Goal: Information Seeking & Learning: Find specific fact

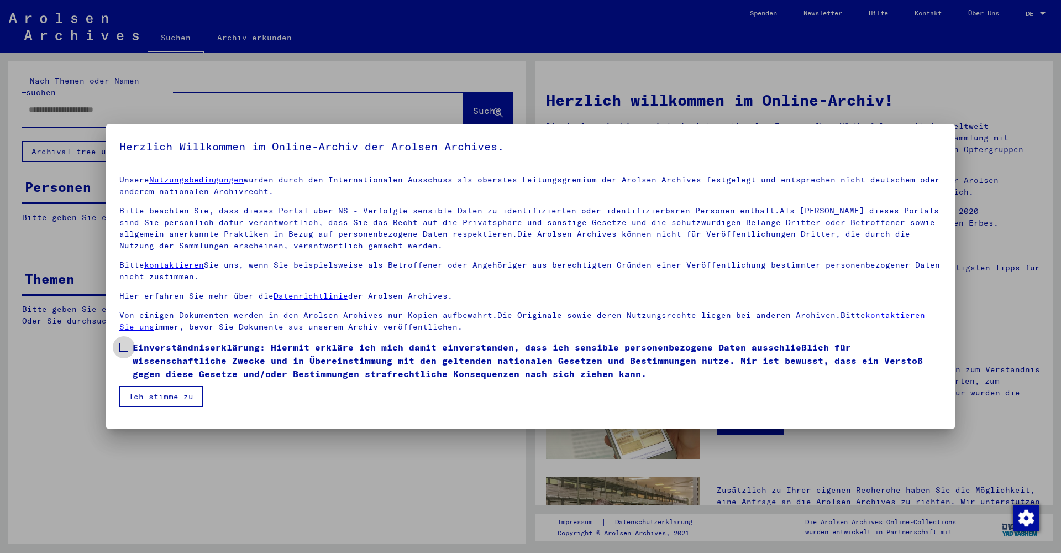
click at [131, 351] on label "Einverständniserklärung: Hiermit erkläre ich mich damit einverstanden, dass ich…" at bounding box center [530, 360] width 822 height 40
click at [148, 390] on button "Ich stimme zu" at bounding box center [160, 396] width 83 height 21
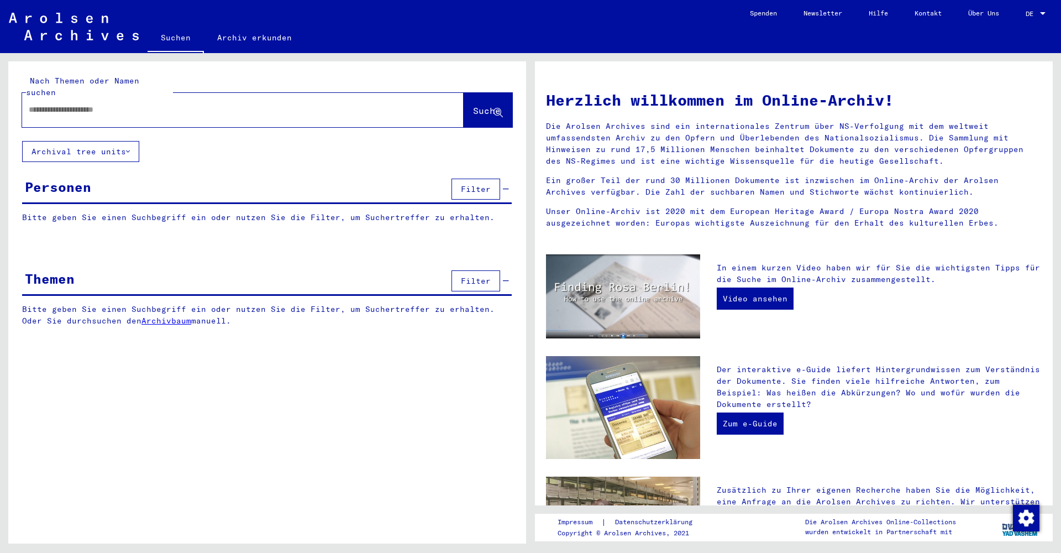
click at [219, 106] on div at bounding box center [226, 109] width 408 height 25
click at [218, 104] on input "text" at bounding box center [230, 110] width 402 height 12
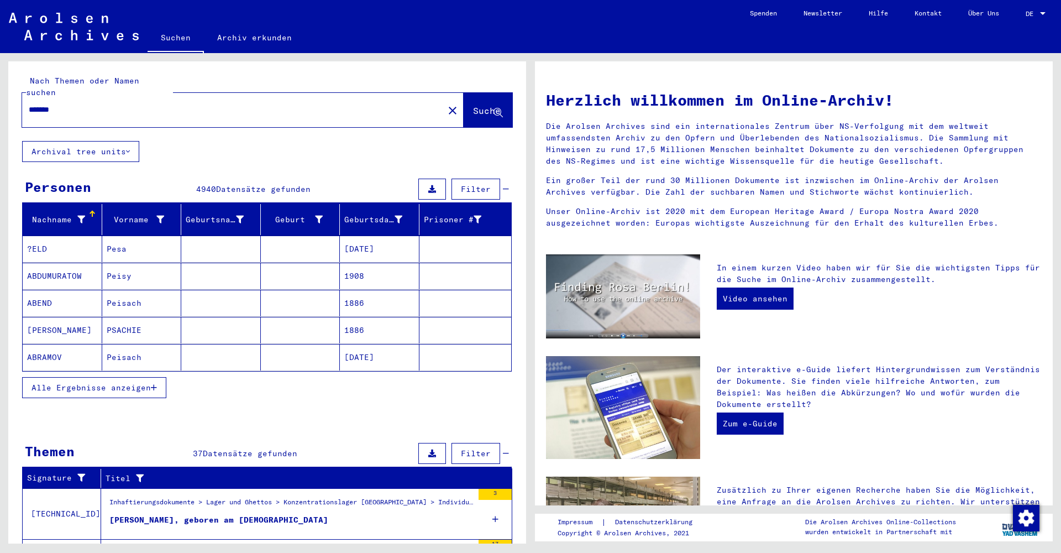
click at [97, 382] on span "Alle Ergebnisse anzeigen" at bounding box center [91, 387] width 119 height 10
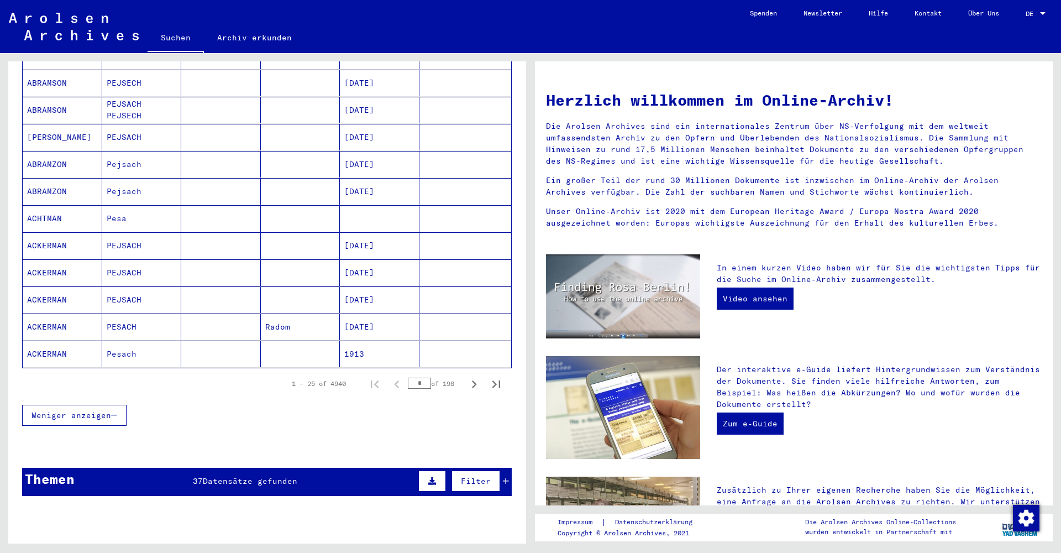
scroll to position [549, 0]
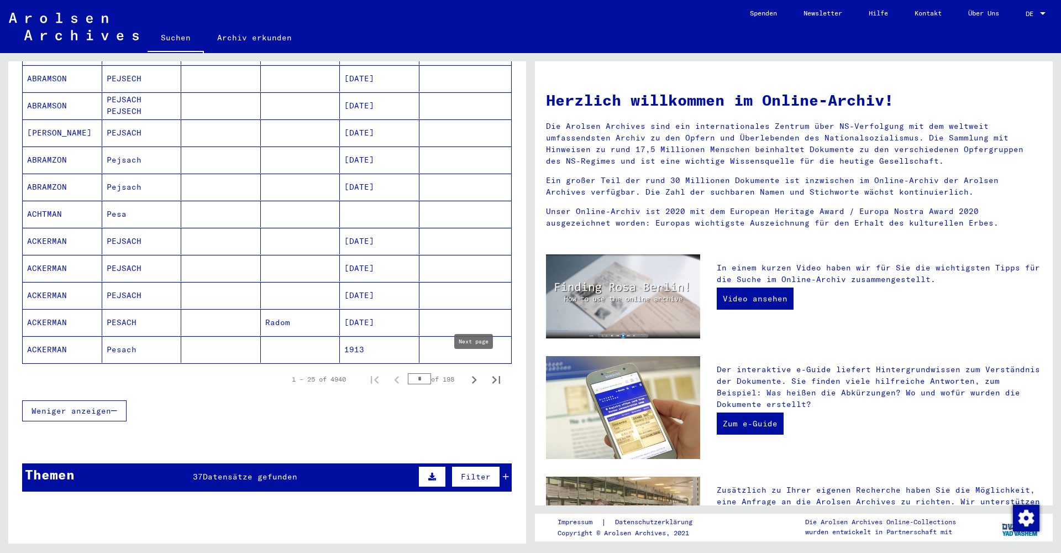
type input "*******"
click at [474, 372] on icon "Next page" at bounding box center [473, 379] width 15 height 15
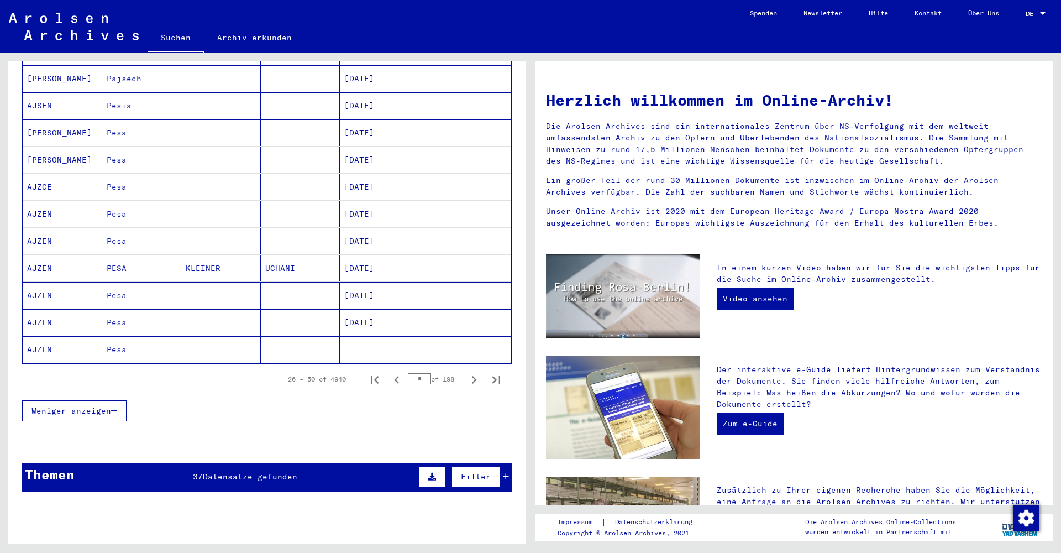
click at [474, 372] on icon "Next page" at bounding box center [473, 379] width 15 height 15
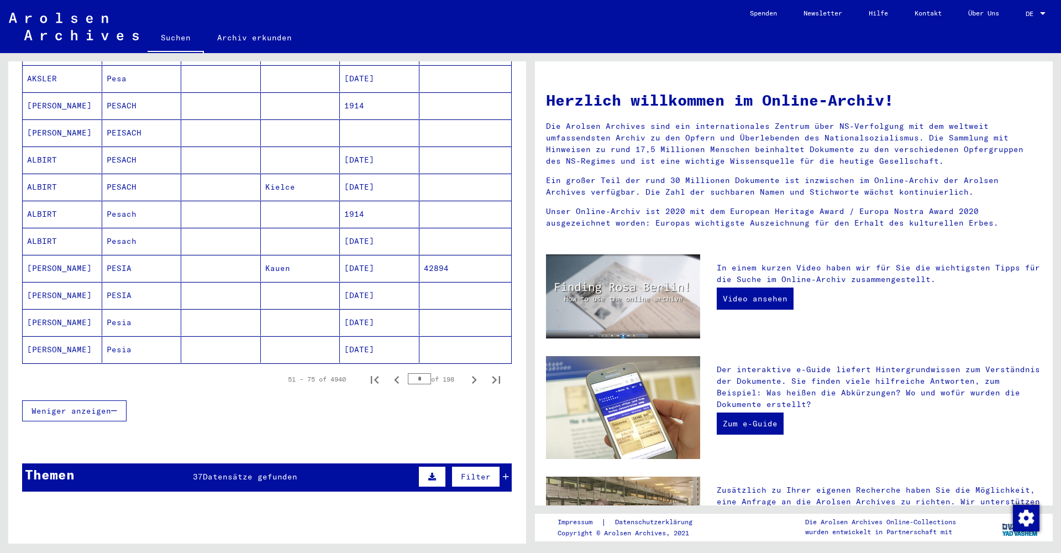
click at [474, 372] on icon "Next page" at bounding box center [473, 379] width 15 height 15
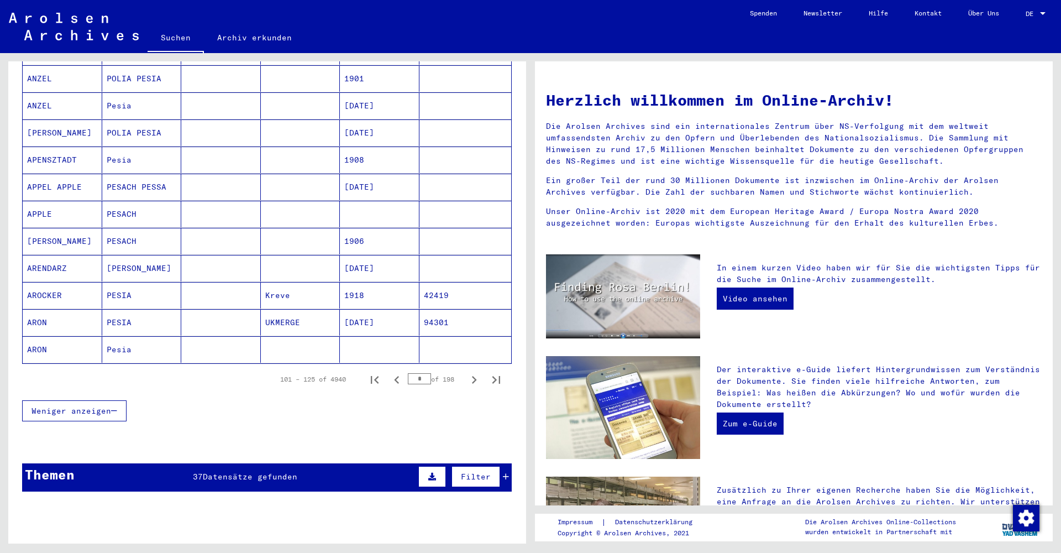
click at [474, 372] on icon "Next page" at bounding box center [473, 379] width 15 height 15
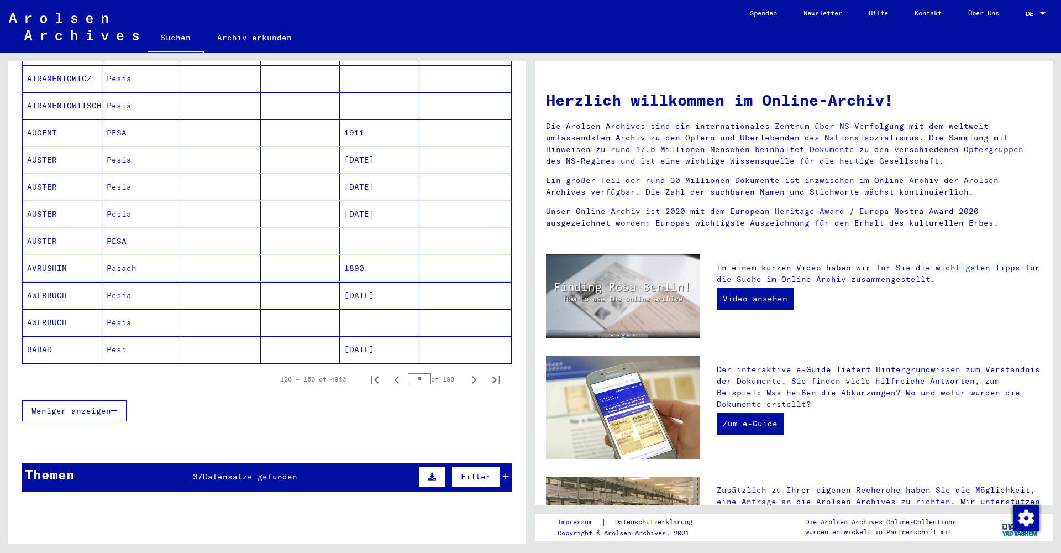
click at [474, 372] on icon "Next page" at bounding box center [473, 379] width 15 height 15
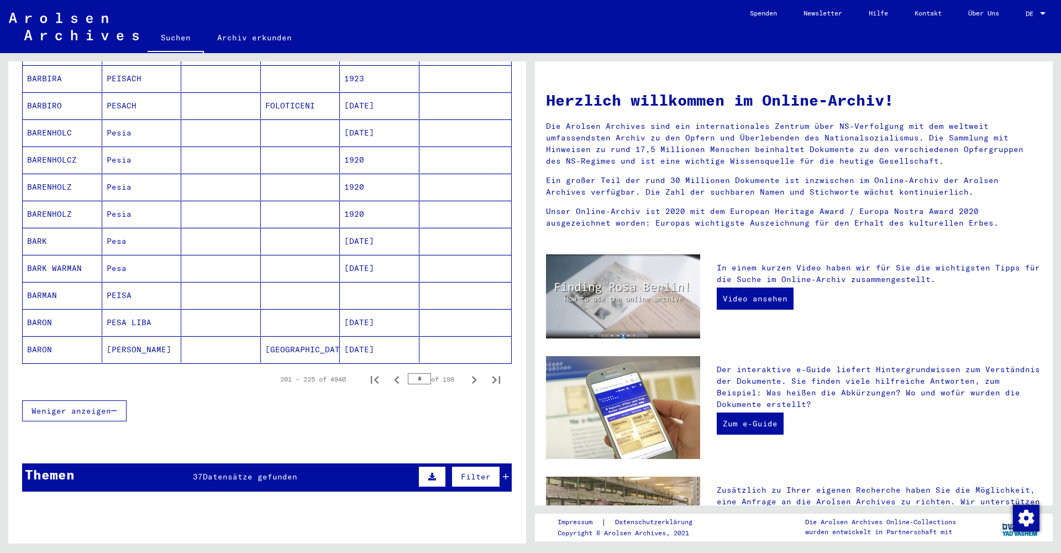
click at [474, 372] on icon "Next page" at bounding box center [473, 379] width 15 height 15
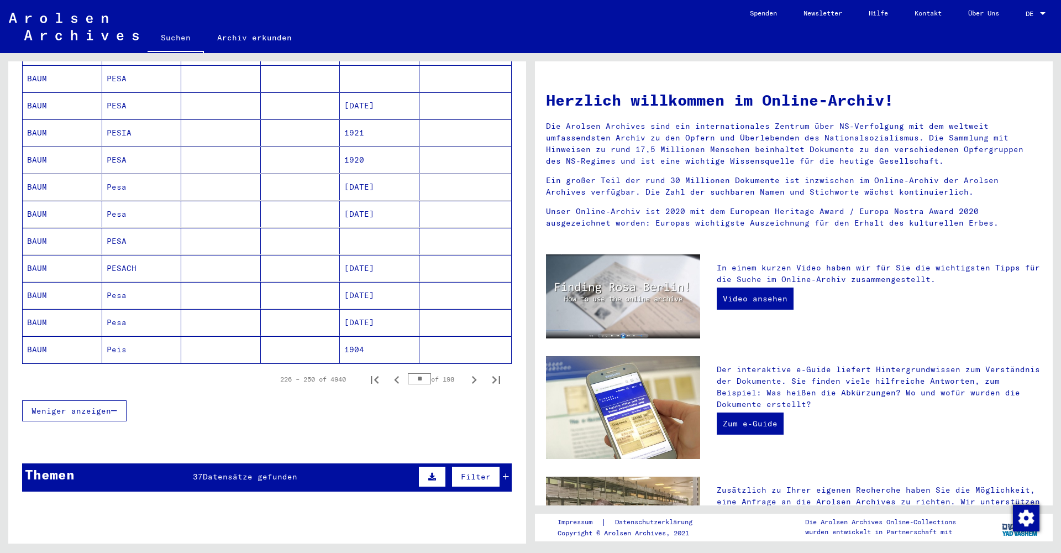
click at [474, 372] on icon "Next page" at bounding box center [473, 379] width 15 height 15
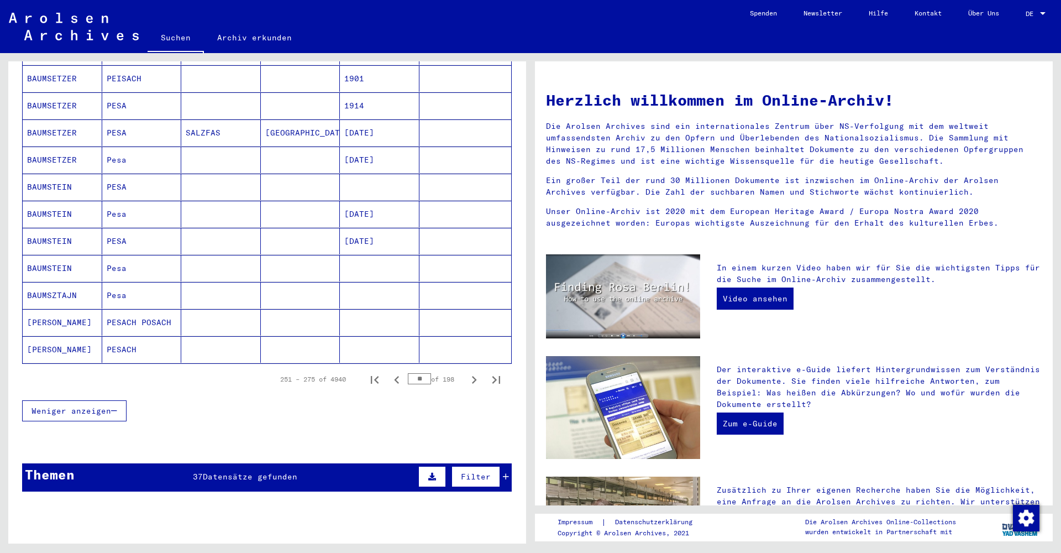
click at [474, 372] on icon "Next page" at bounding box center [473, 379] width 15 height 15
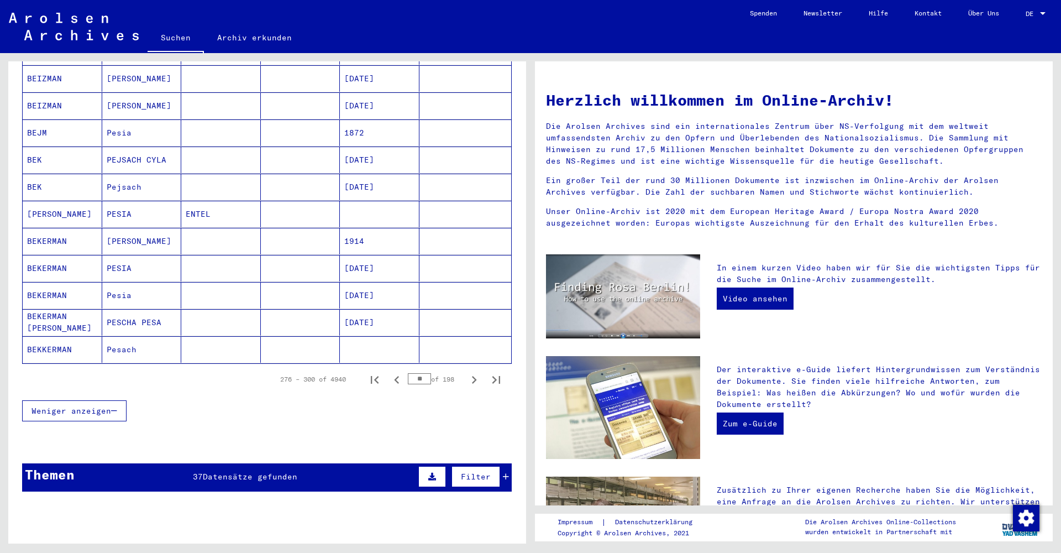
click at [474, 372] on icon "Next page" at bounding box center [473, 379] width 15 height 15
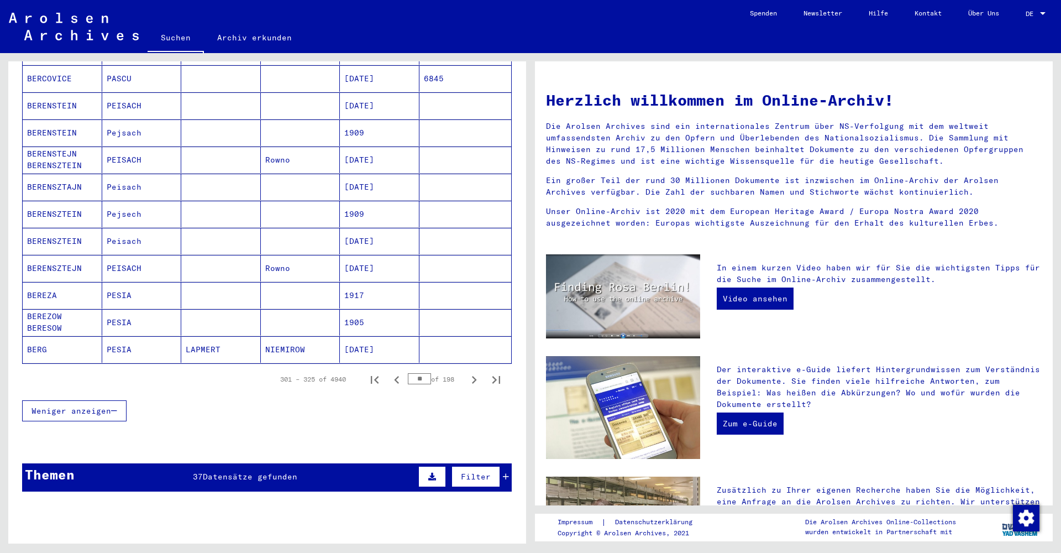
click at [474, 372] on icon "Next page" at bounding box center [473, 379] width 15 height 15
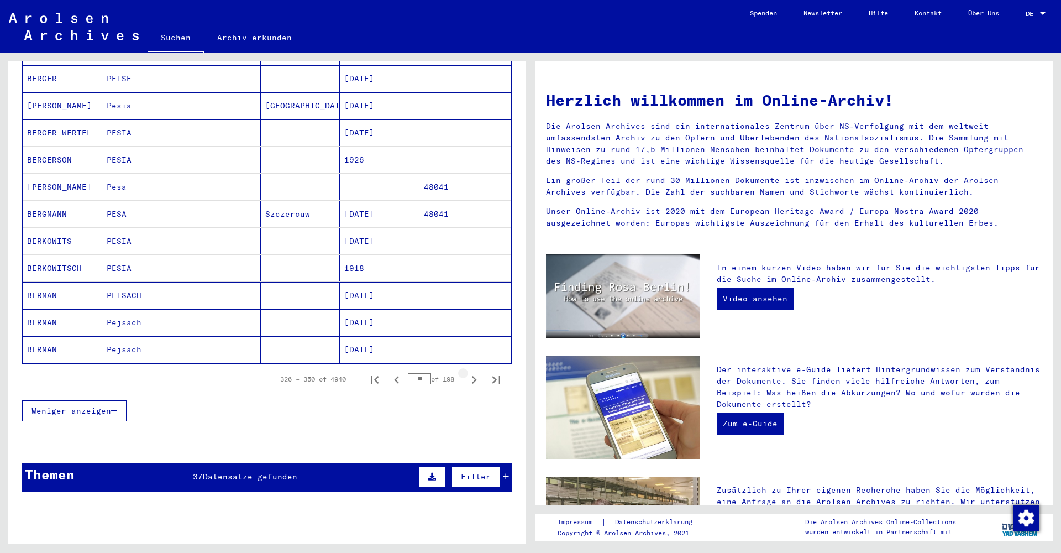
click at [474, 372] on icon "Next page" at bounding box center [473, 379] width 15 height 15
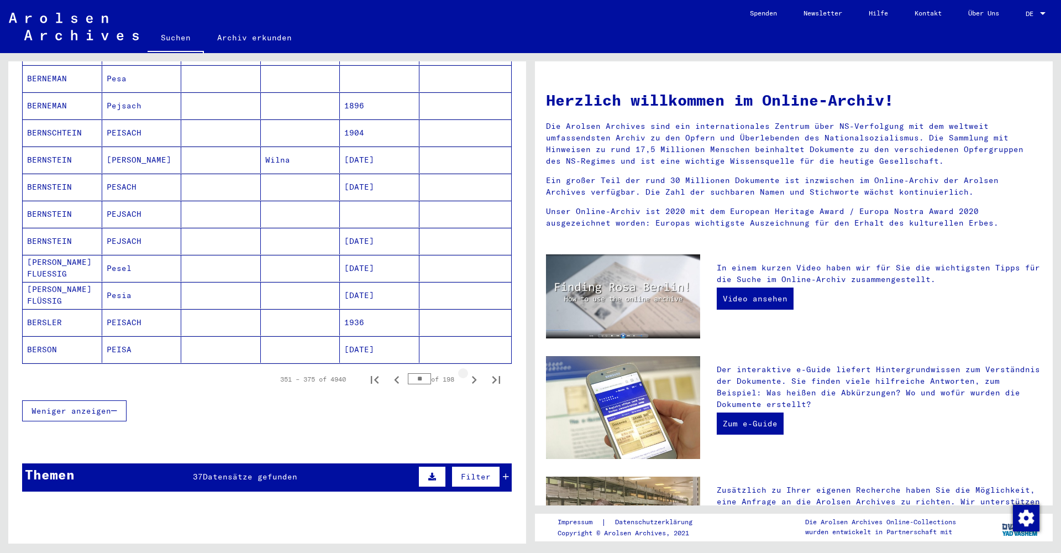
click at [474, 372] on icon "Next page" at bounding box center [473, 379] width 15 height 15
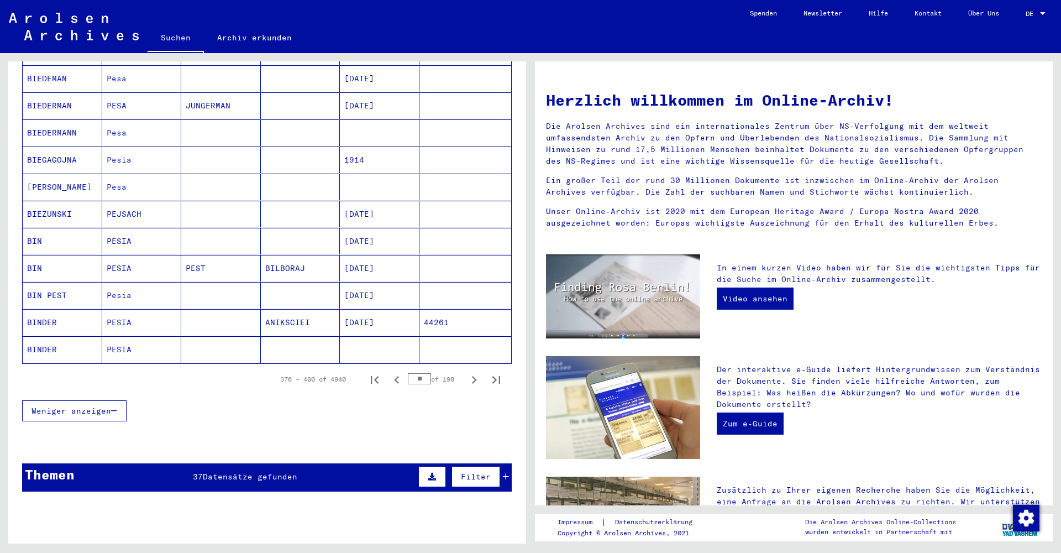
click at [474, 372] on icon "Next page" at bounding box center [473, 379] width 15 height 15
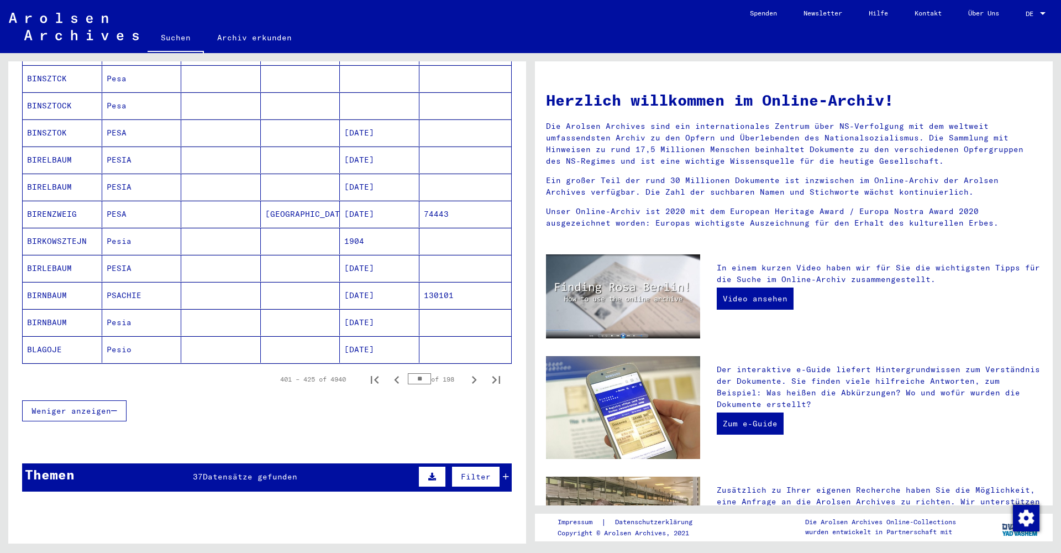
click at [474, 372] on icon "Next page" at bounding box center [473, 379] width 15 height 15
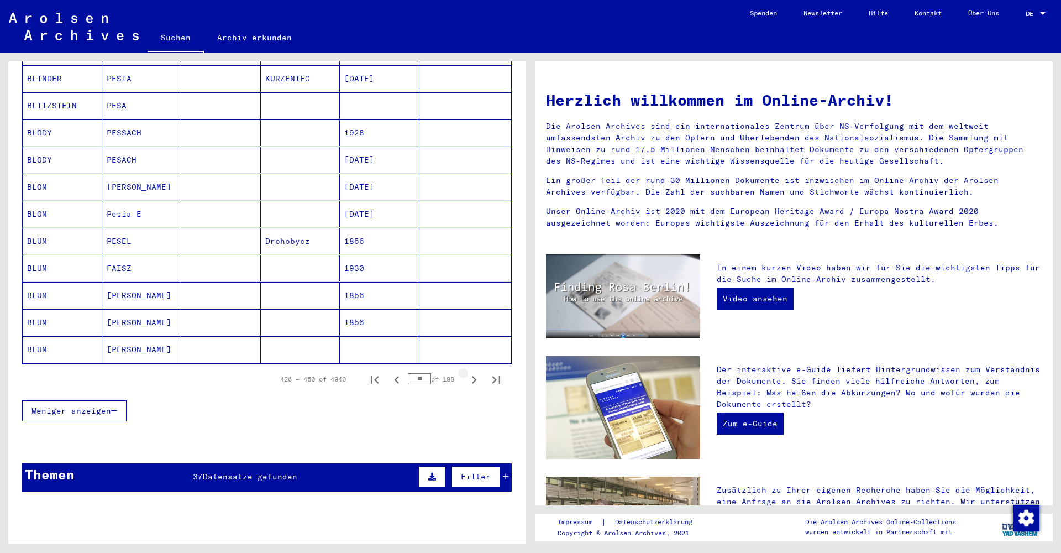
click at [474, 372] on icon "Next page" at bounding box center [473, 379] width 15 height 15
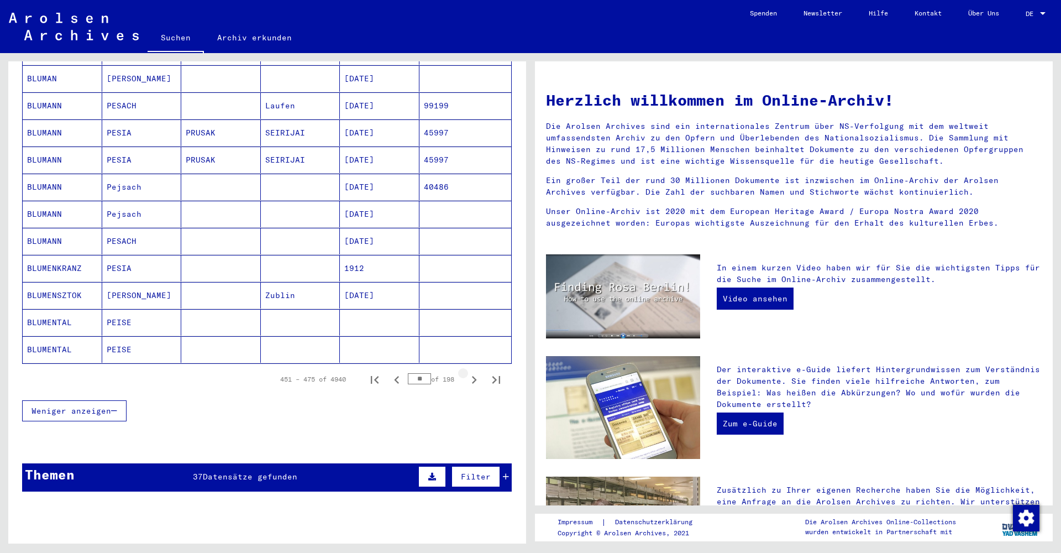
click at [474, 372] on icon "Next page" at bounding box center [473, 379] width 15 height 15
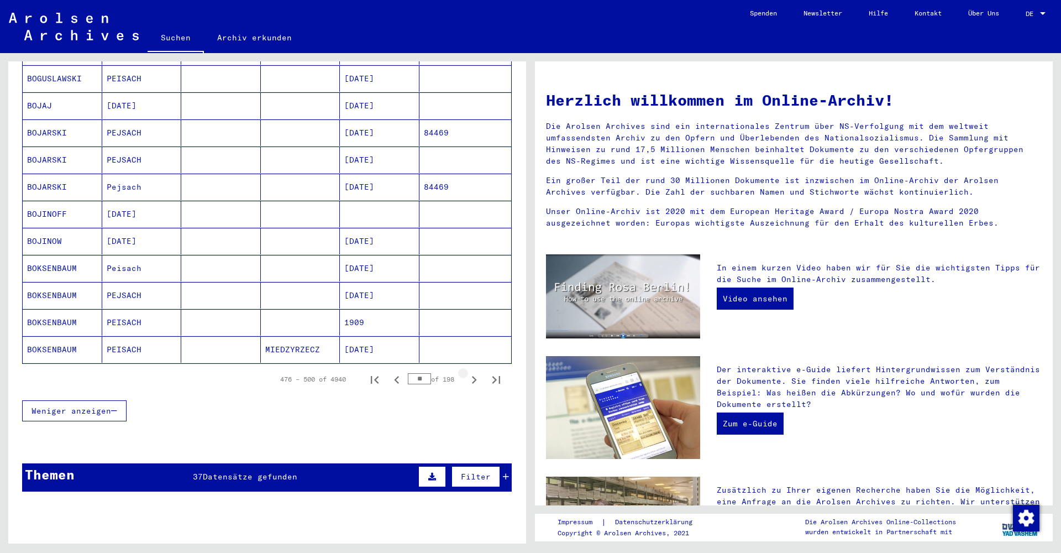
click at [474, 372] on icon "Next page" at bounding box center [473, 379] width 15 height 15
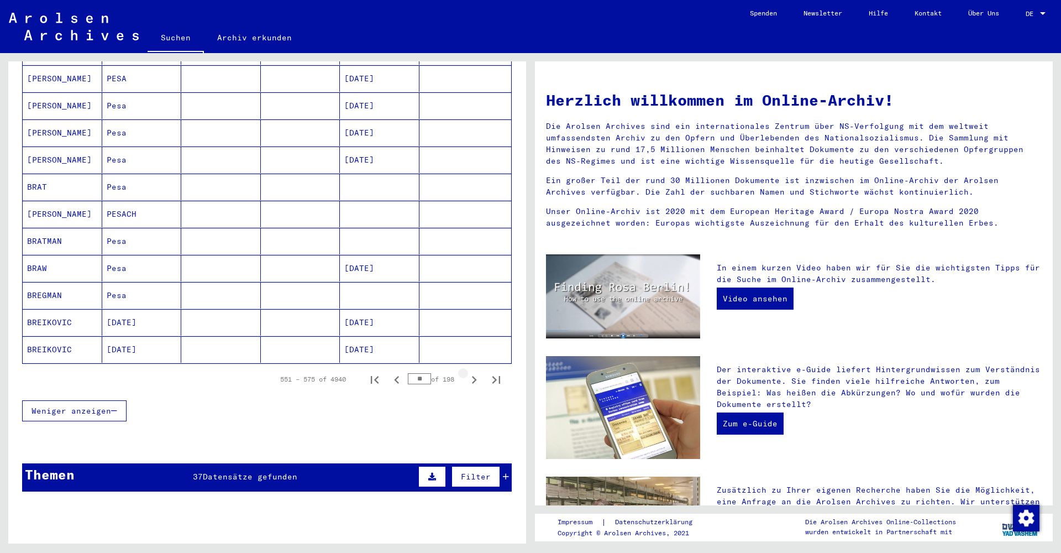
click at [474, 372] on icon "Next page" at bounding box center [473, 379] width 15 height 15
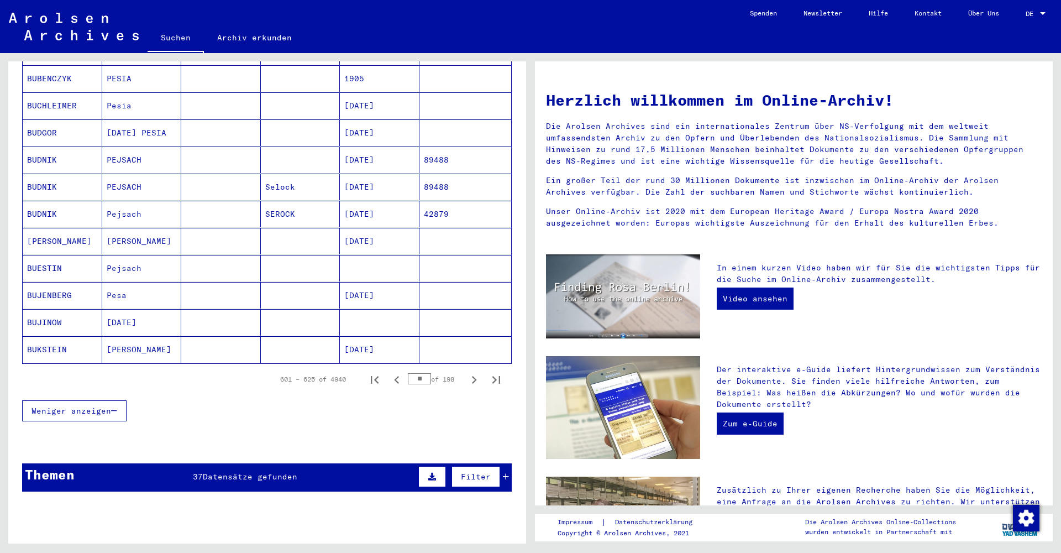
click at [474, 372] on icon "Next page" at bounding box center [473, 379] width 15 height 15
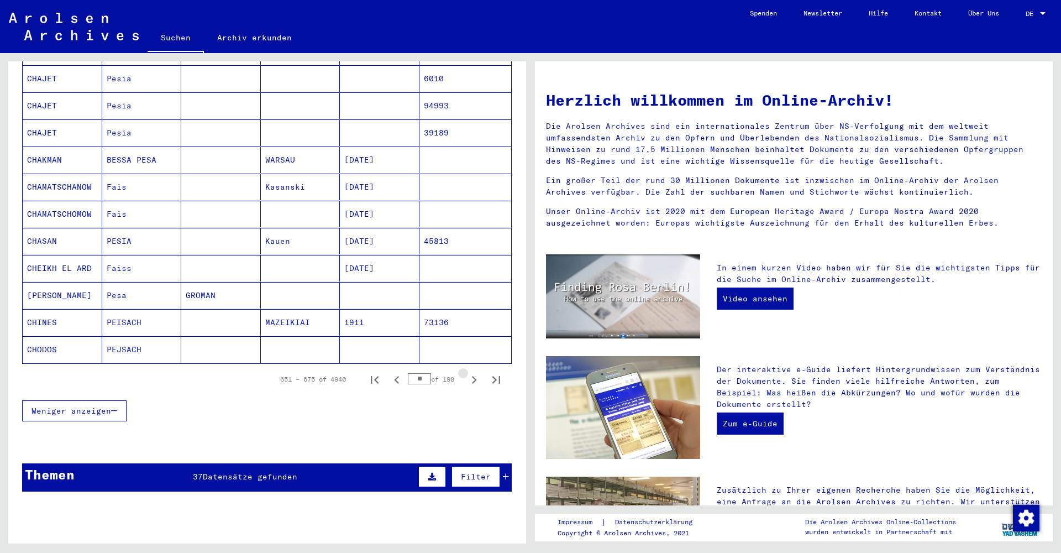
click at [474, 372] on icon "Next page" at bounding box center [473, 379] width 15 height 15
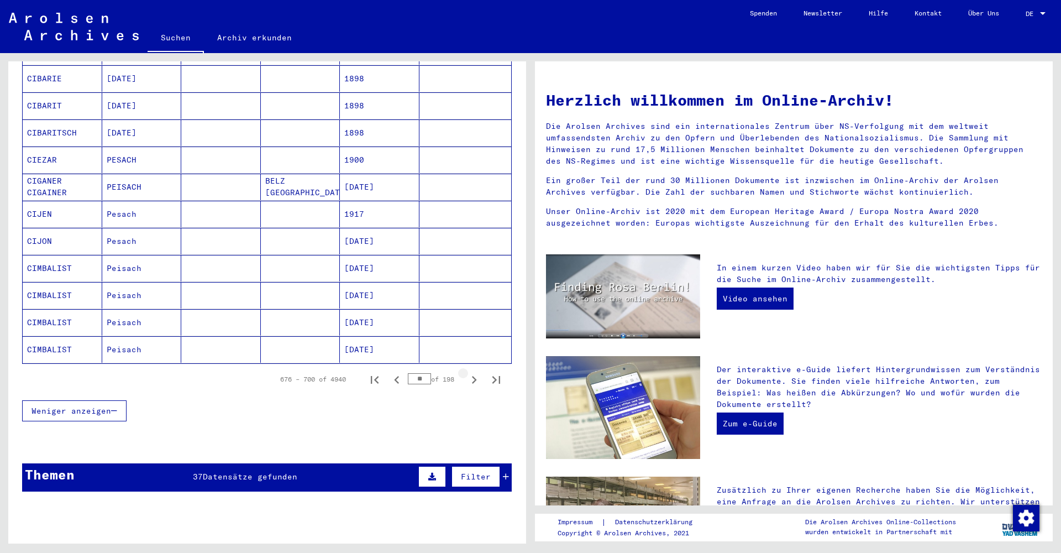
click at [474, 372] on icon "Next page" at bounding box center [473, 379] width 15 height 15
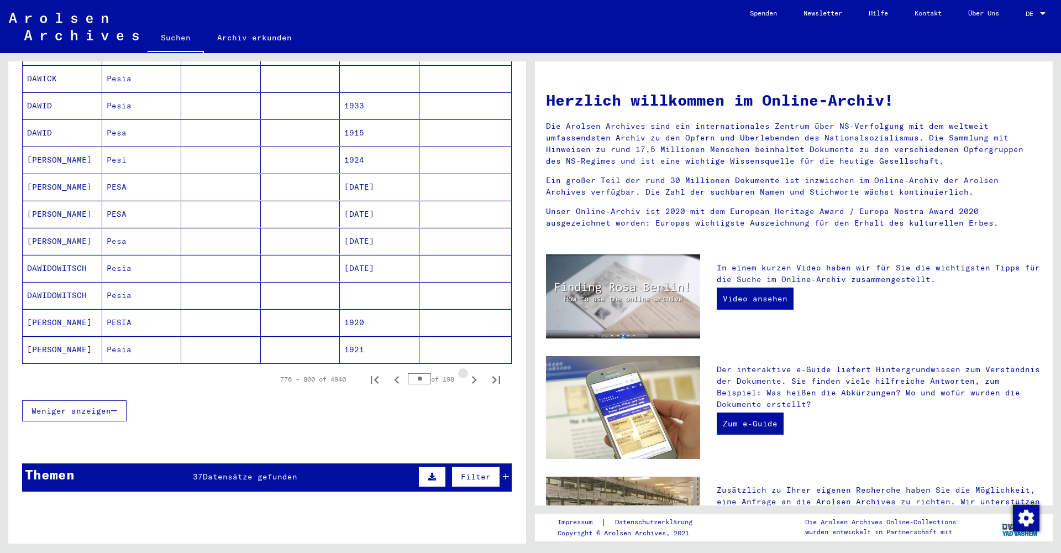
click at [474, 372] on icon "Next page" at bounding box center [473, 379] width 15 height 15
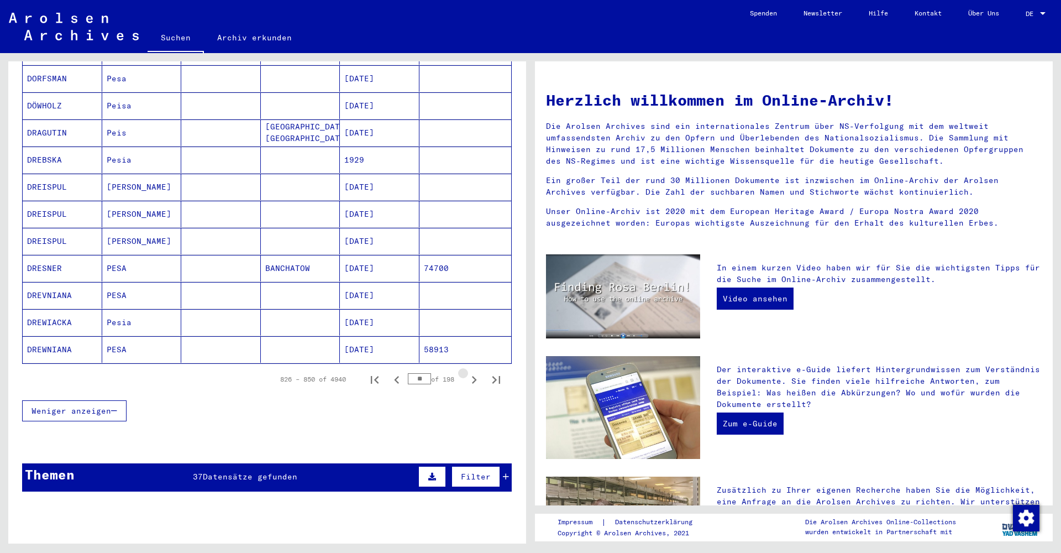
click at [474, 372] on icon "Next page" at bounding box center [473, 379] width 15 height 15
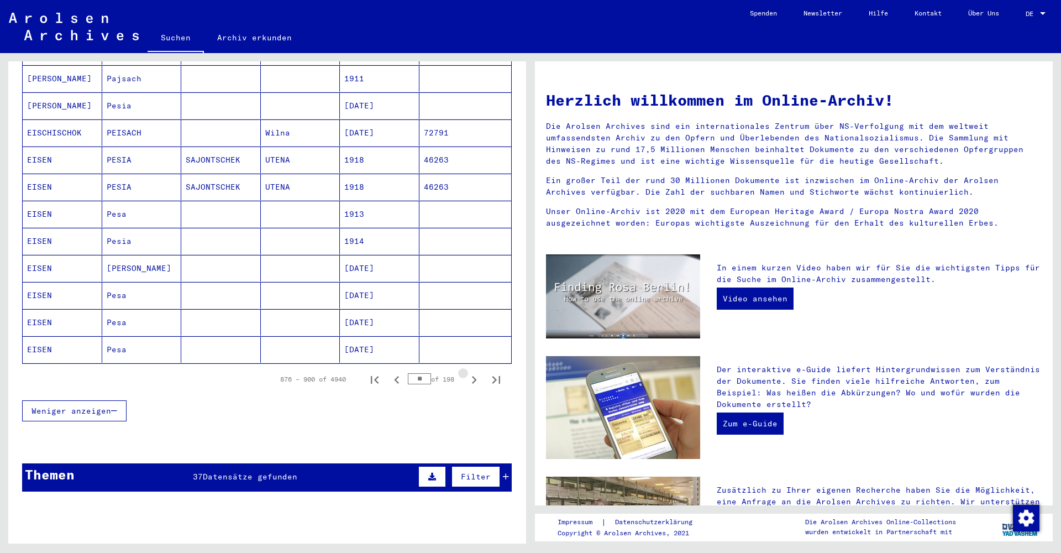
click at [474, 372] on icon "Next page" at bounding box center [473, 379] width 15 height 15
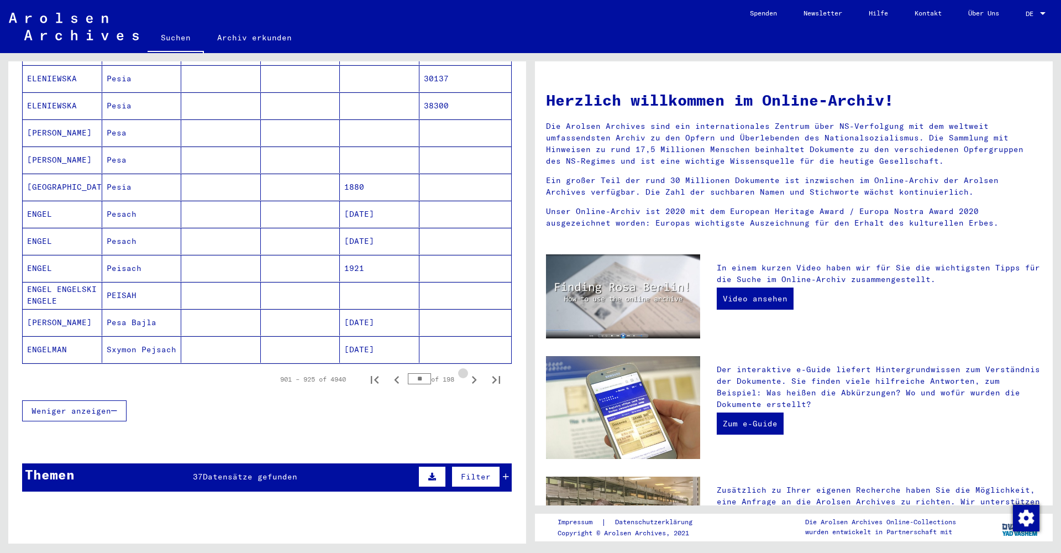
click at [474, 372] on icon "Next page" at bounding box center [473, 379] width 15 height 15
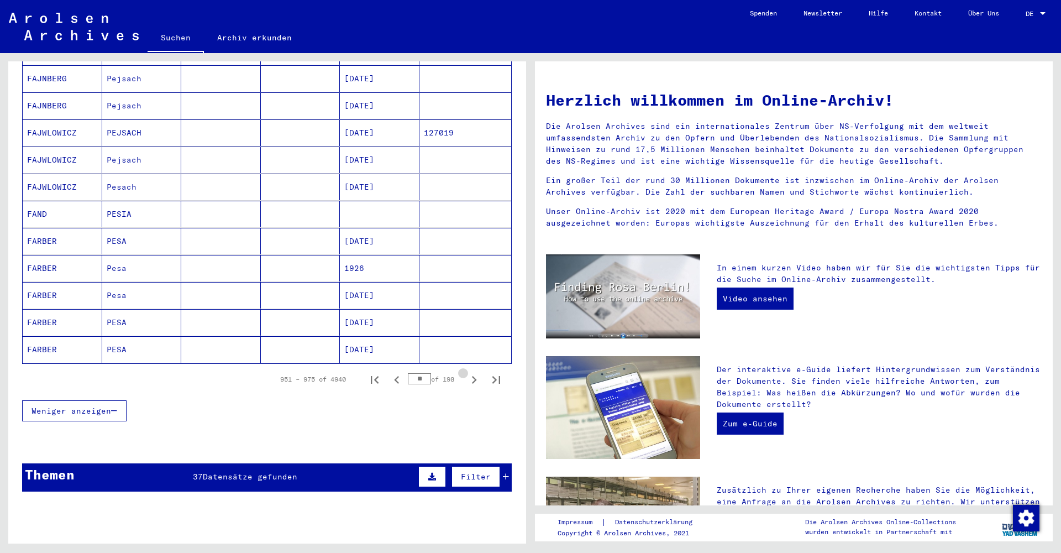
click at [474, 372] on icon "Next page" at bounding box center [473, 379] width 15 height 15
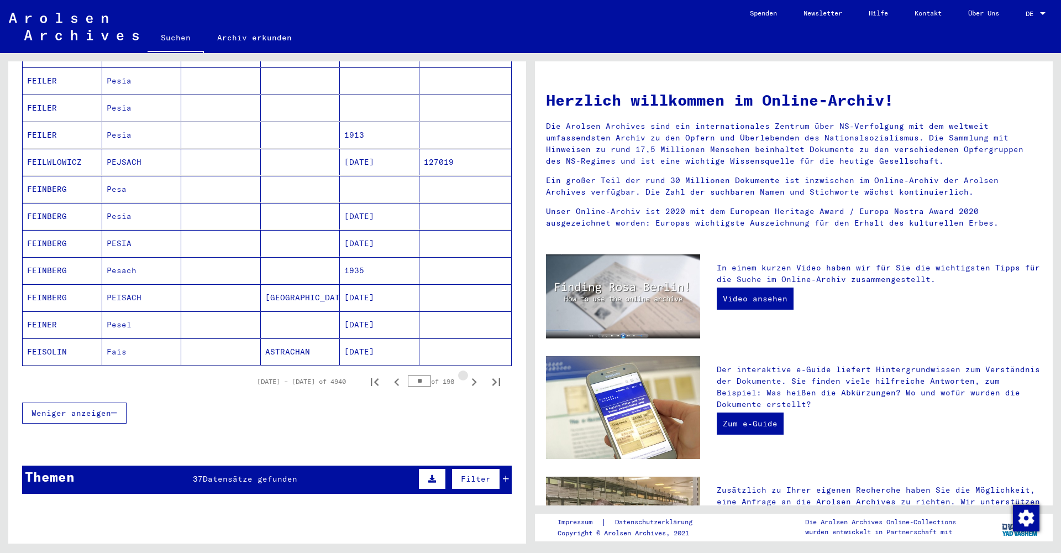
click at [474, 378] on icon "Next page" at bounding box center [474, 382] width 5 height 8
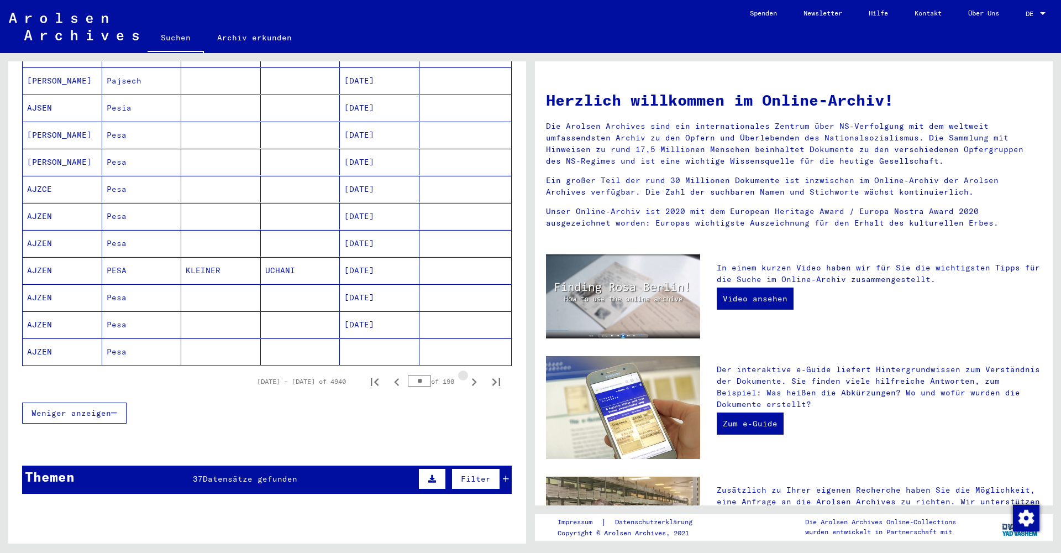
click at [474, 378] on icon "Next page" at bounding box center [474, 382] width 5 height 8
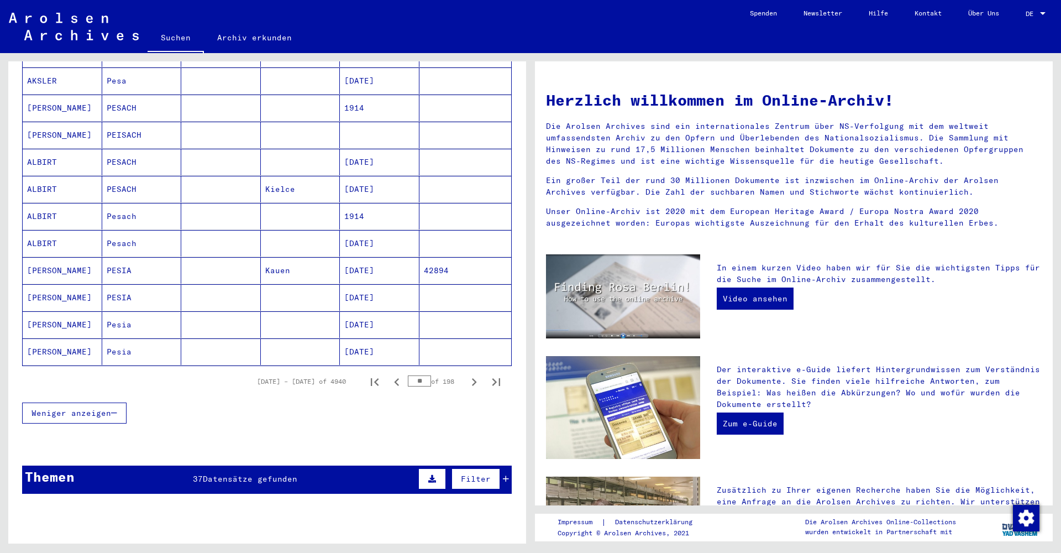
click at [474, 378] on icon "Next page" at bounding box center [474, 382] width 5 height 8
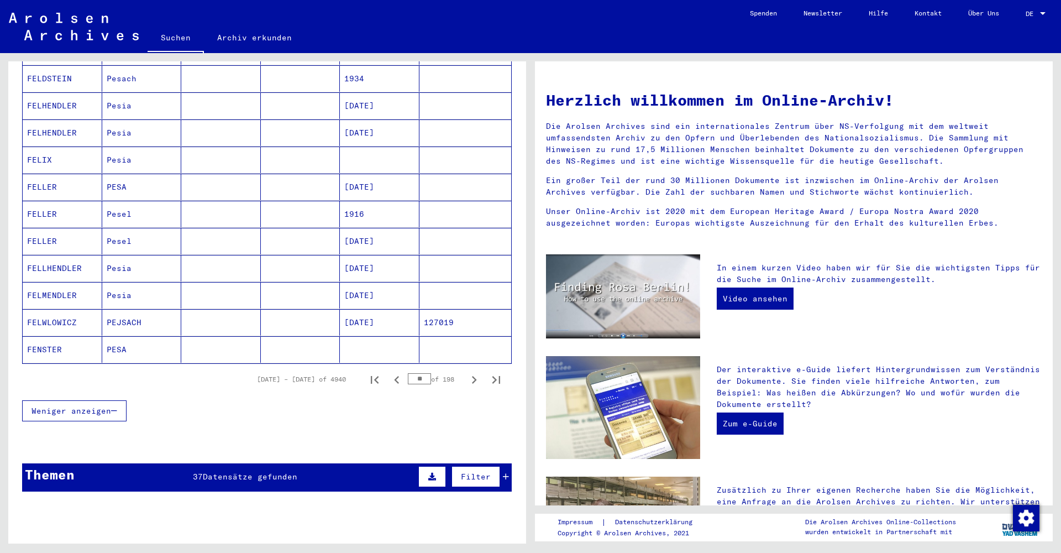
click at [475, 372] on icon "Next page" at bounding box center [473, 379] width 15 height 15
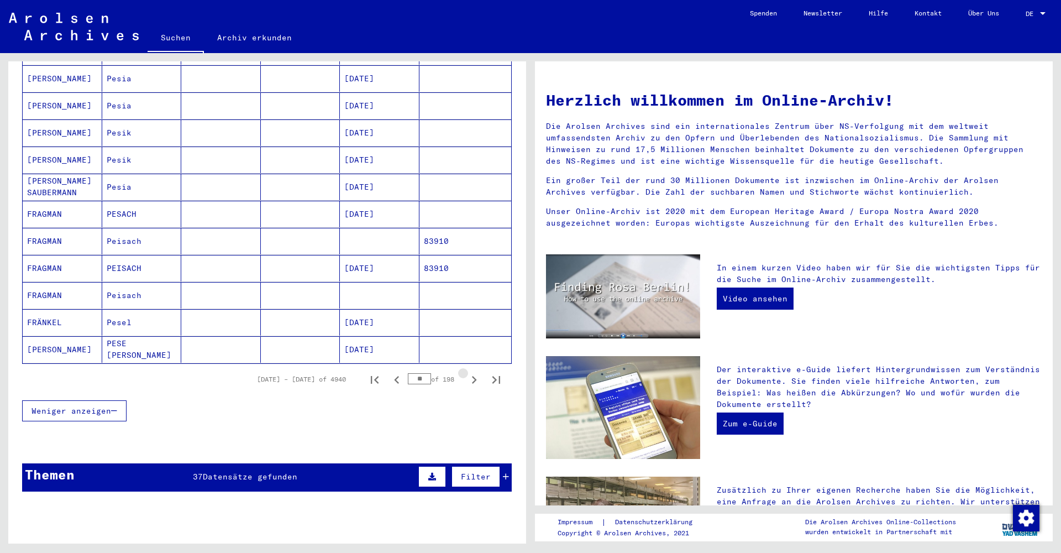
click at [475, 372] on icon "Next page" at bounding box center [473, 379] width 15 height 15
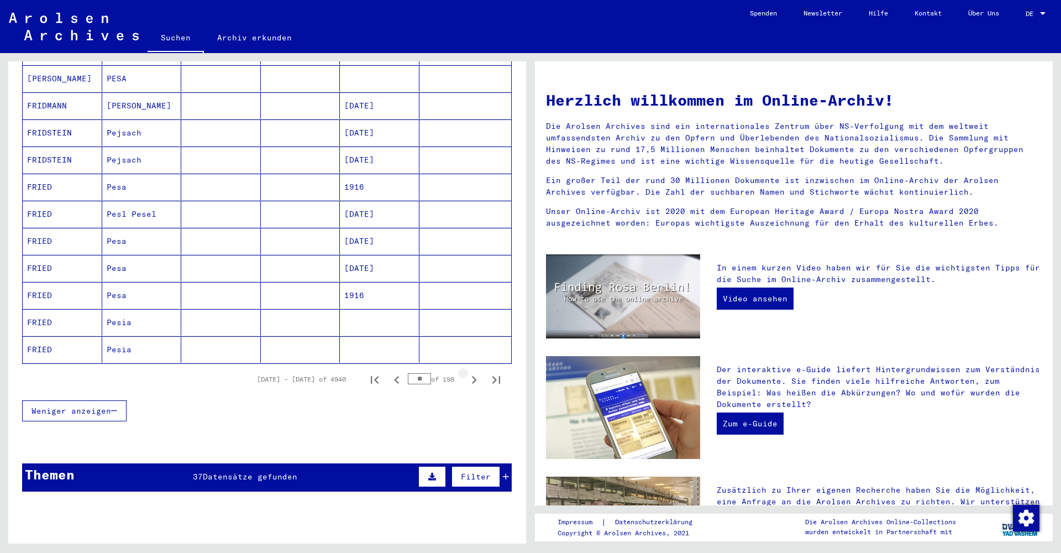
click at [475, 372] on icon "Next page" at bounding box center [473, 379] width 15 height 15
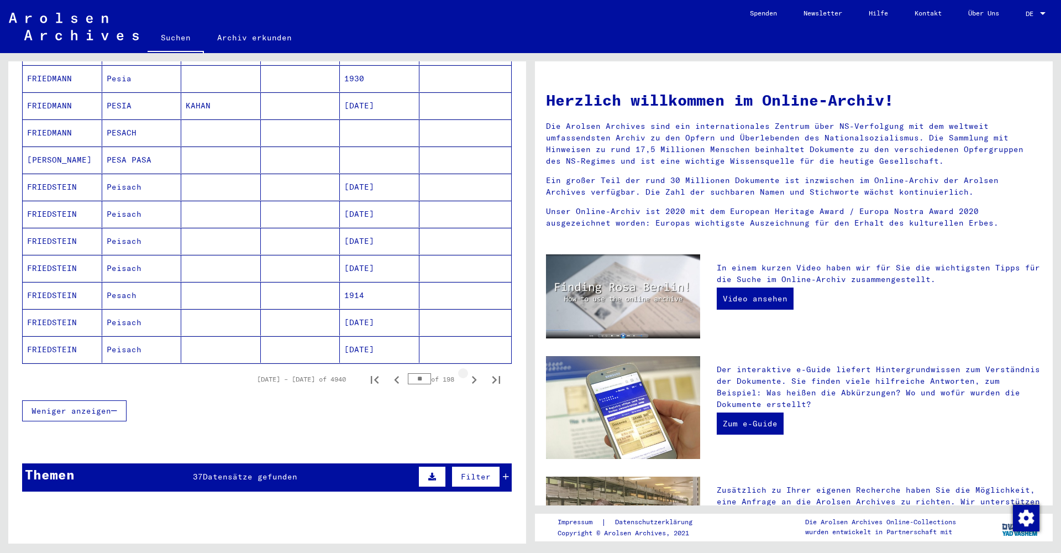
click at [475, 372] on icon "Next page" at bounding box center [473, 379] width 15 height 15
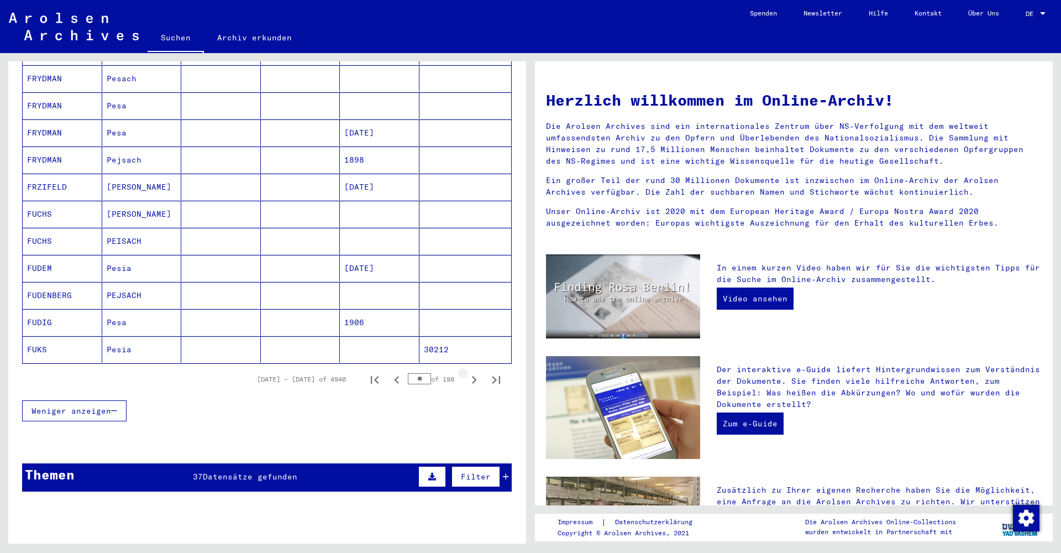
click at [475, 372] on icon "Next page" at bounding box center [473, 379] width 15 height 15
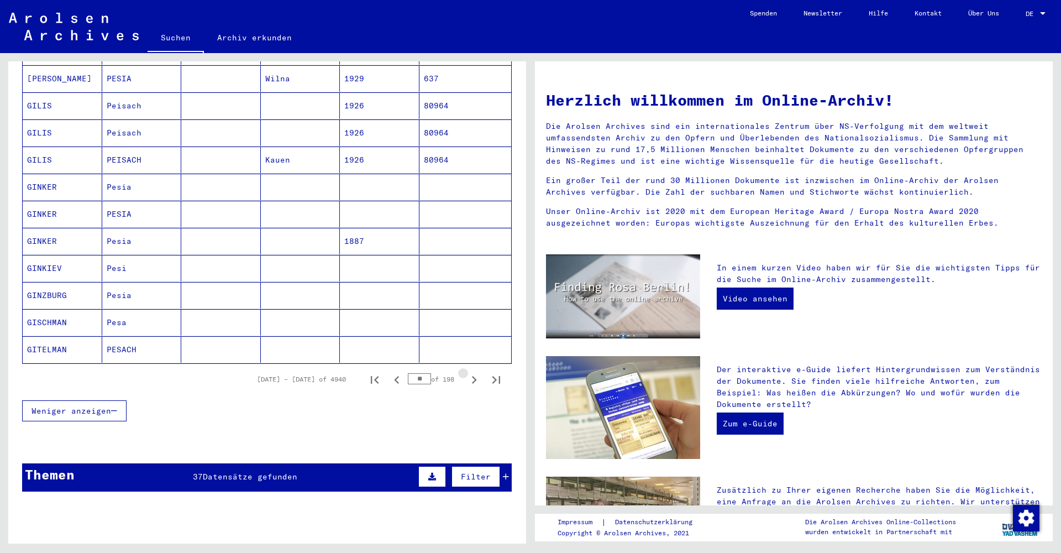
click at [475, 372] on icon "Next page" at bounding box center [473, 379] width 15 height 15
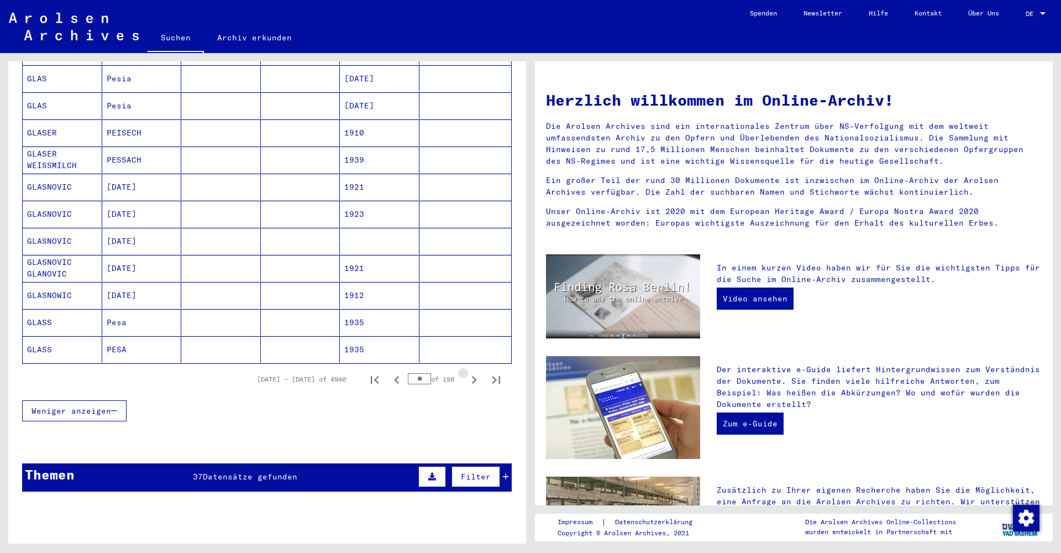
click at [475, 372] on icon "Next page" at bounding box center [473, 379] width 15 height 15
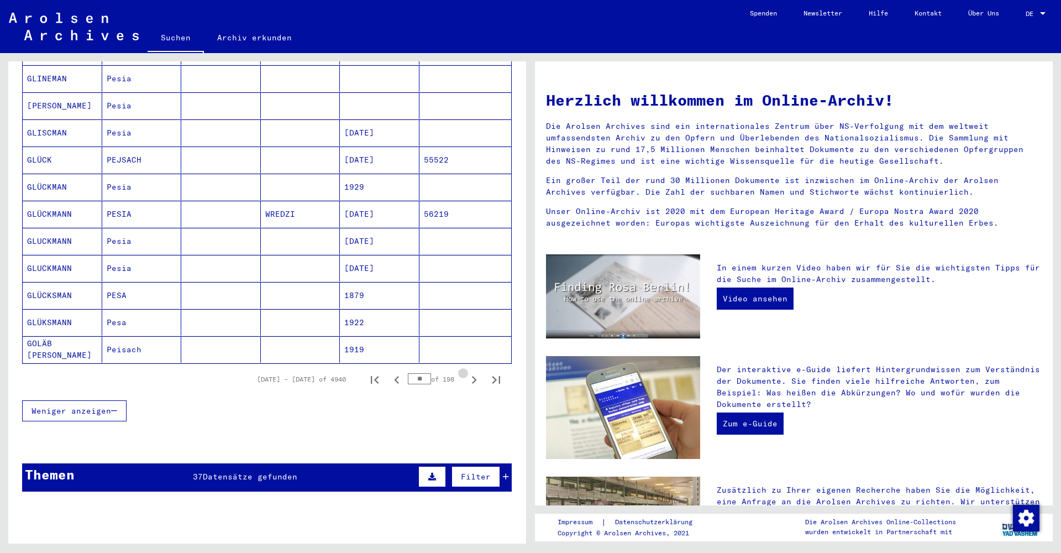
click at [475, 372] on icon "Next page" at bounding box center [473, 379] width 15 height 15
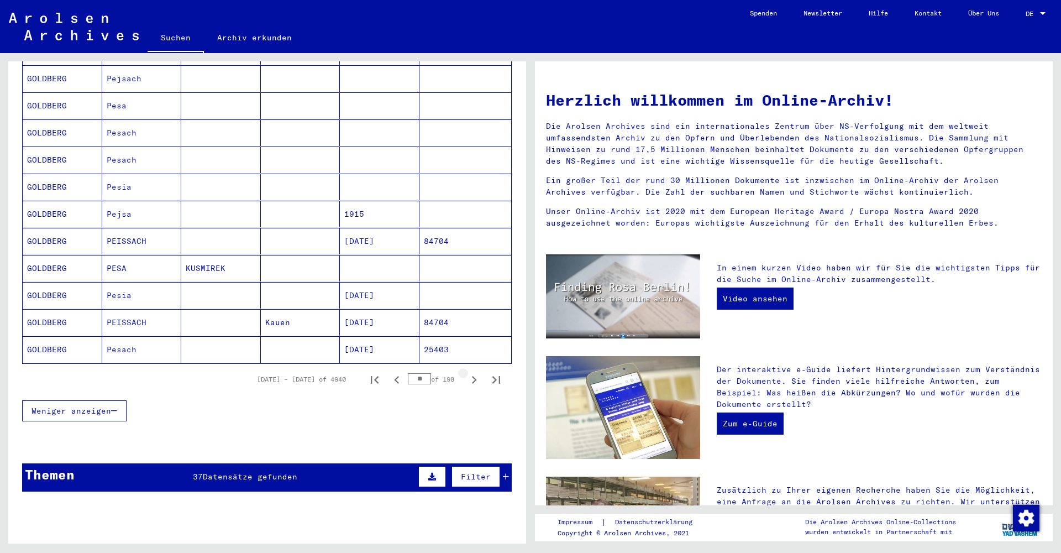
click at [475, 372] on icon "Next page" at bounding box center [473, 379] width 15 height 15
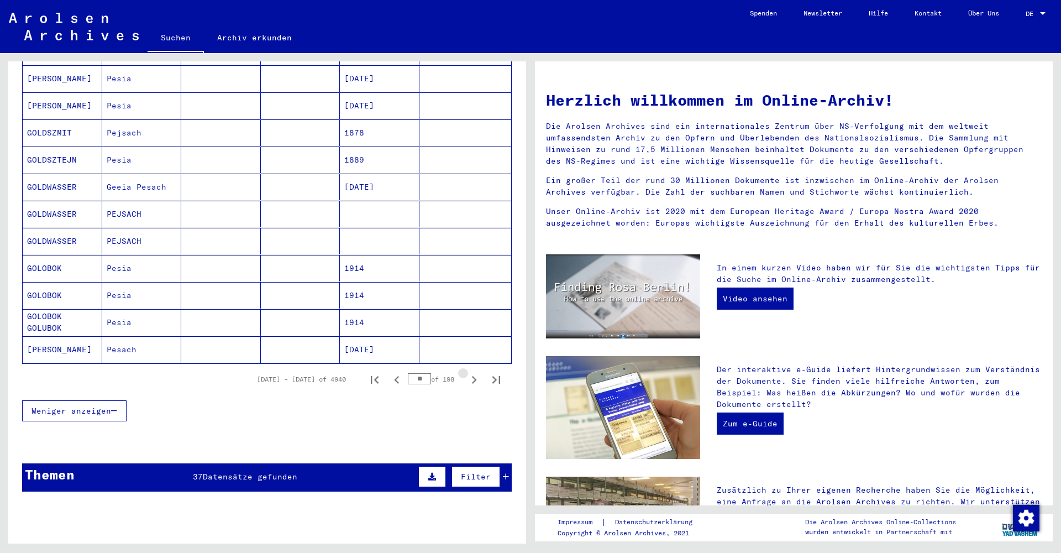
click at [475, 372] on icon "Next page" at bounding box center [473, 379] width 15 height 15
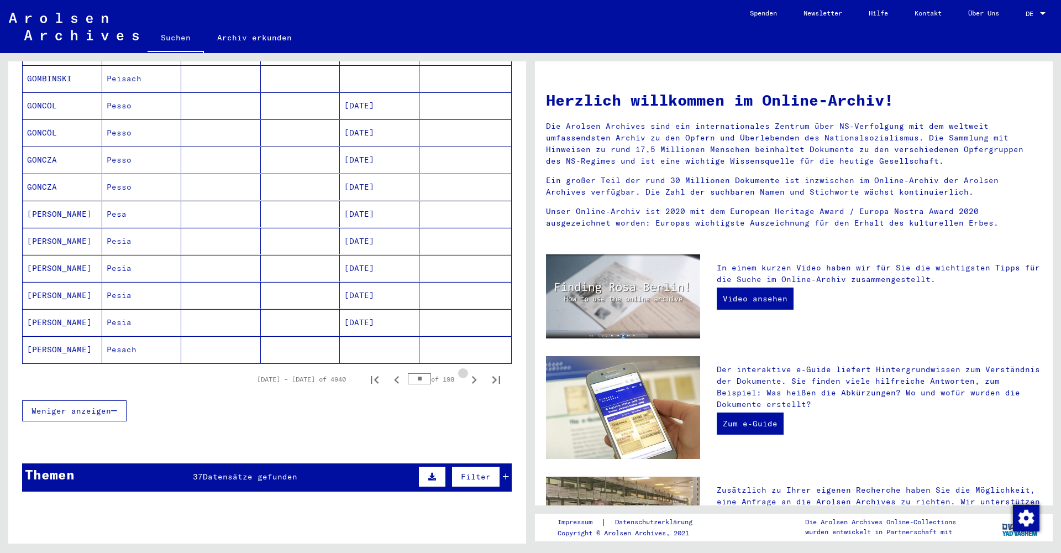
click at [475, 372] on icon "Next page" at bounding box center [473, 379] width 15 height 15
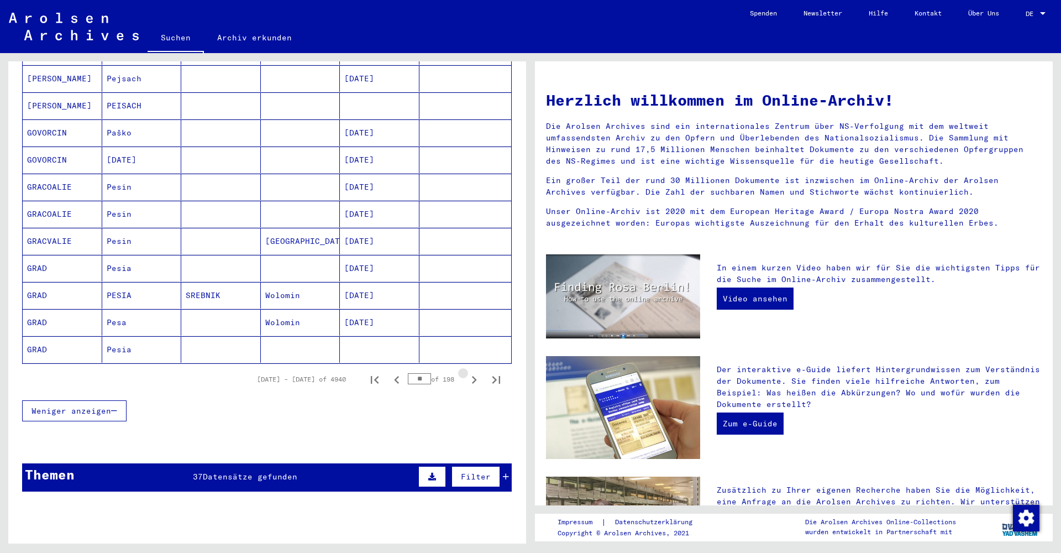
click at [475, 372] on icon "Next page" at bounding box center [473, 379] width 15 height 15
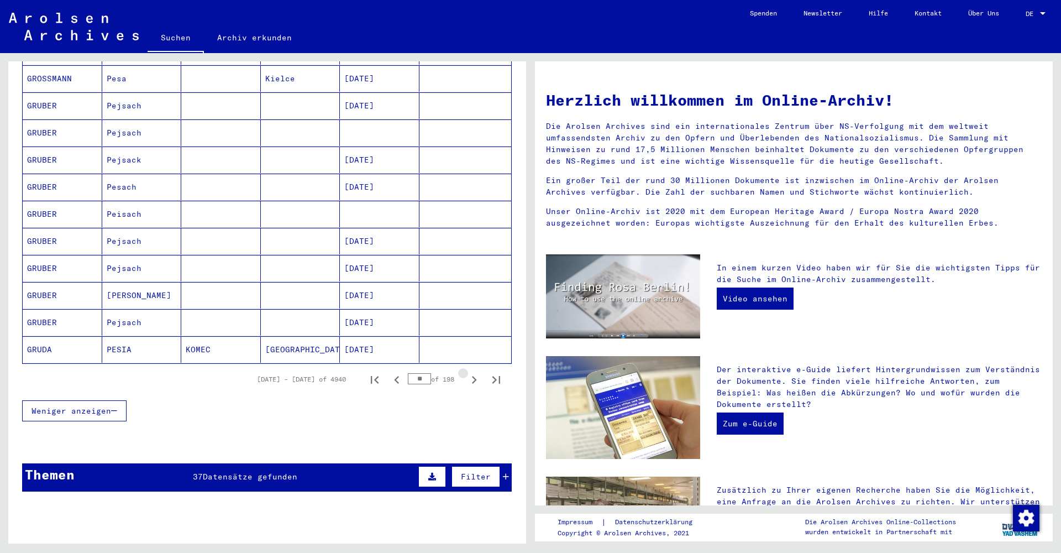
click at [475, 372] on icon "Next page" at bounding box center [473, 379] width 15 height 15
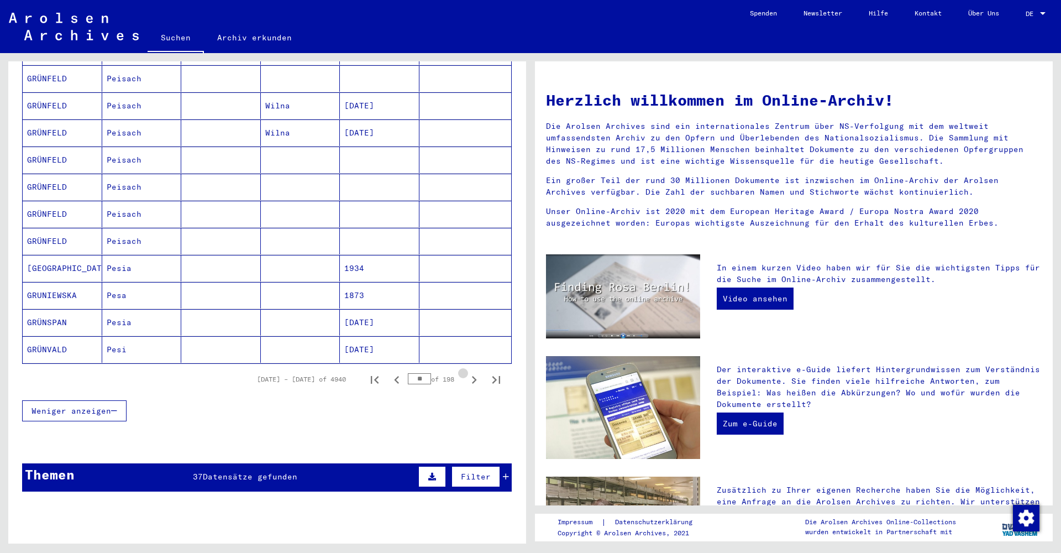
click at [475, 372] on icon "Next page" at bounding box center [473, 379] width 15 height 15
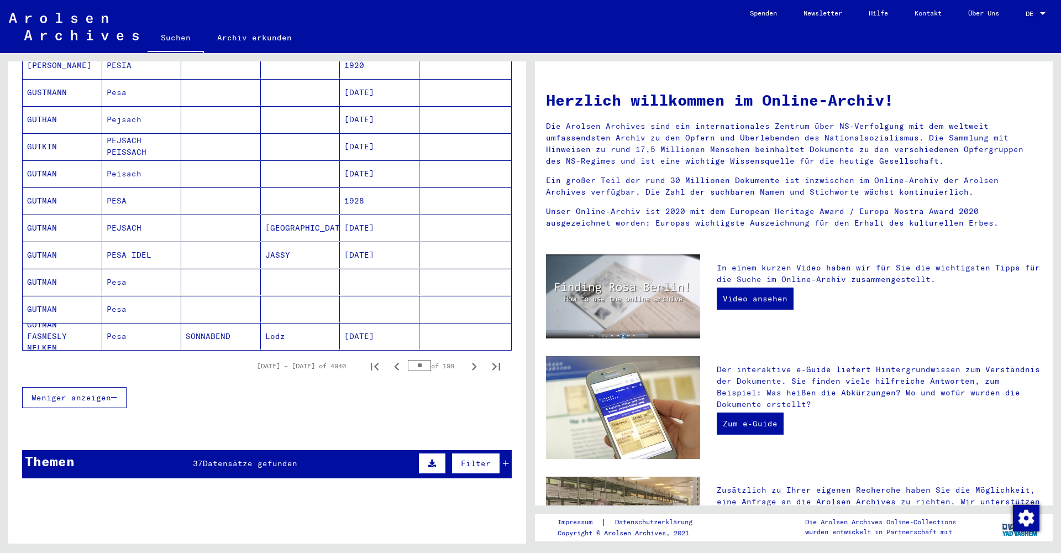
scroll to position [566, 0]
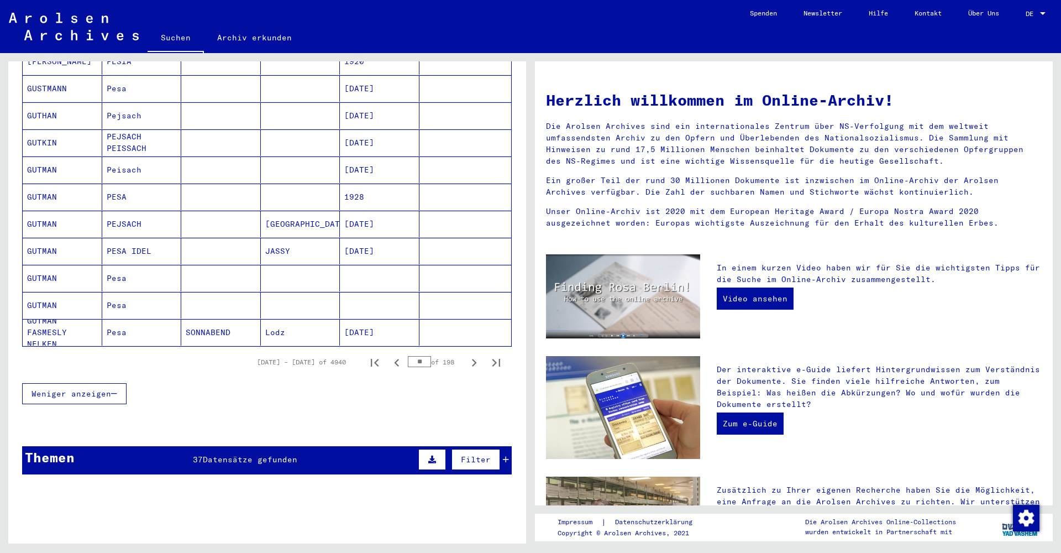
click at [419, 356] on input "**" at bounding box center [419, 361] width 23 height 11
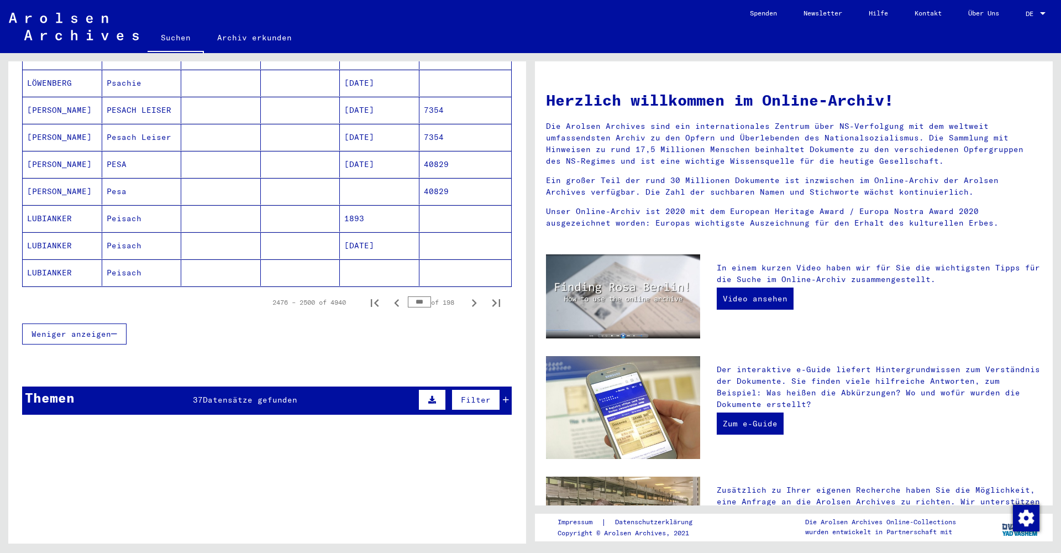
scroll to position [638, 0]
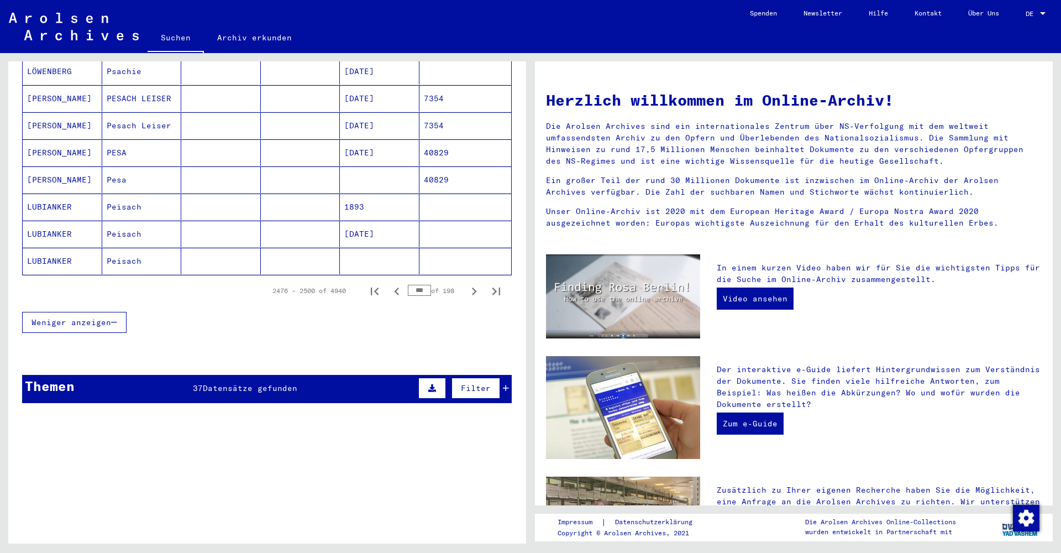
type input "***"
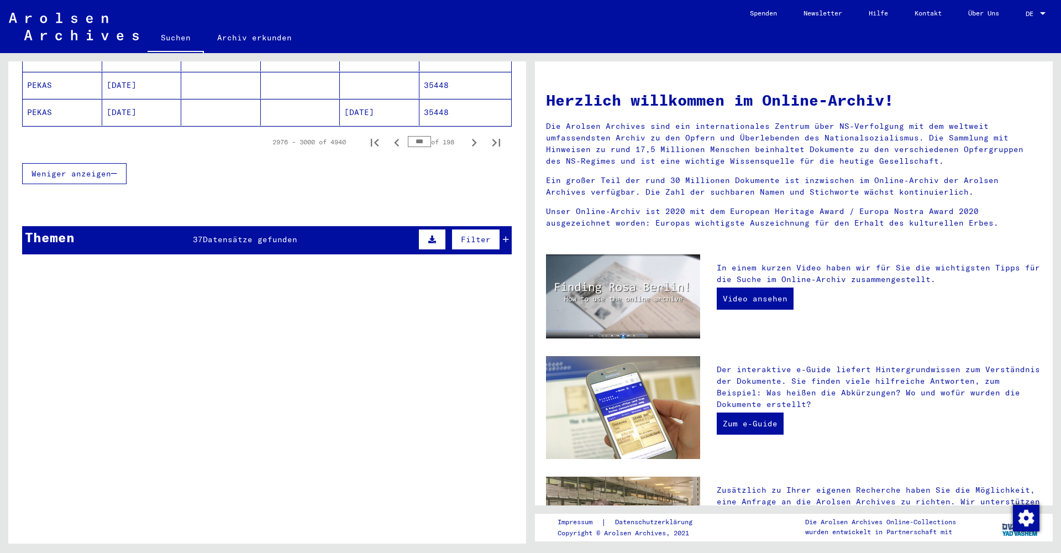
scroll to position [784, 0]
